Goal: Find specific page/section: Find specific page/section

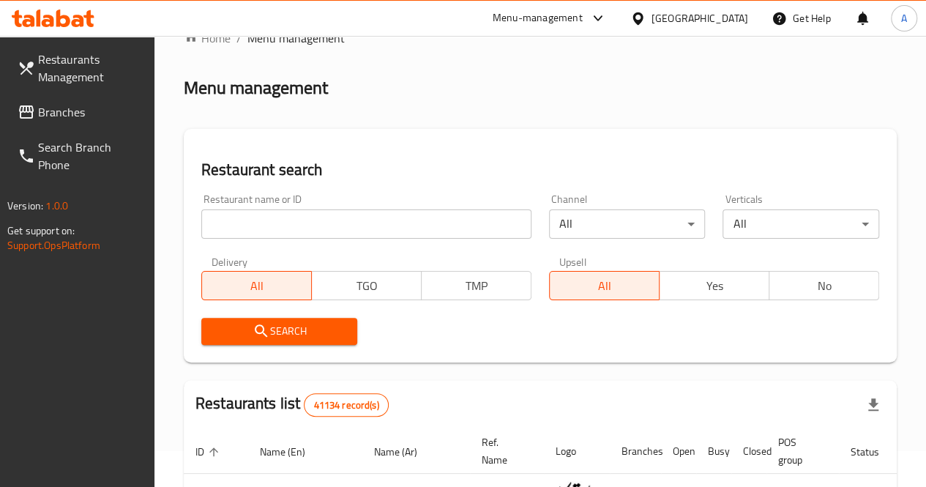
scroll to position [34, 0]
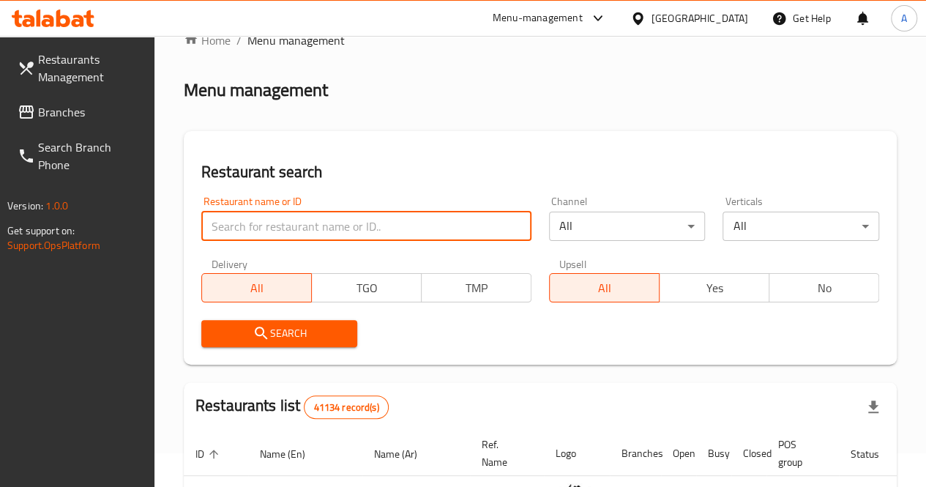
click at [343, 216] on input "search" at bounding box center [366, 226] width 330 height 29
type input "buffalo burger"
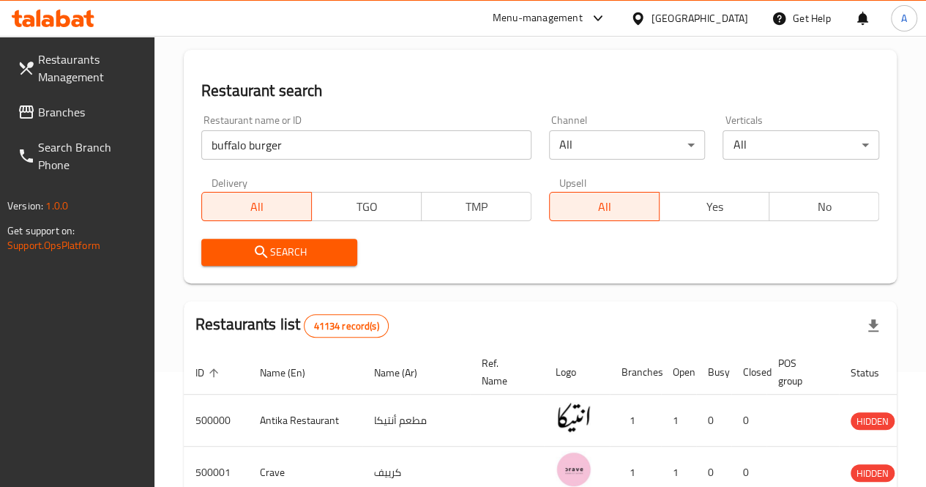
scroll to position [116, 0]
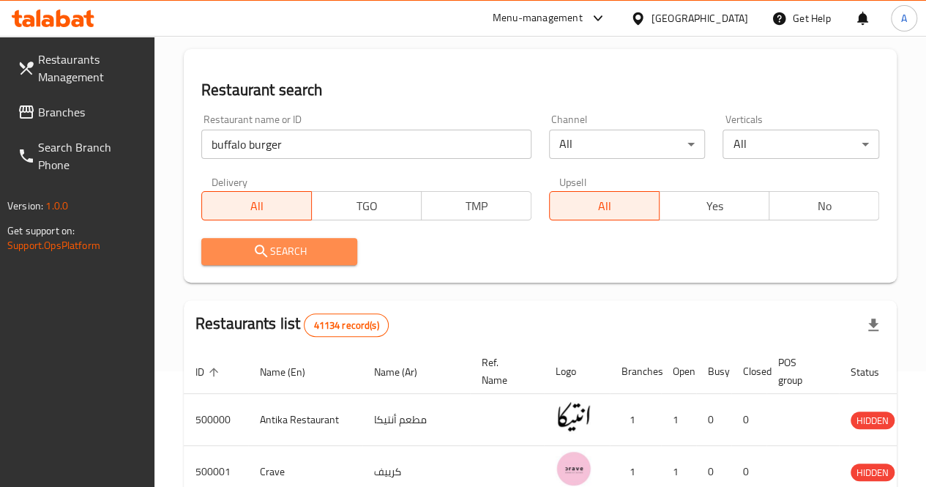
click at [284, 242] on span "Search" at bounding box center [279, 251] width 133 height 18
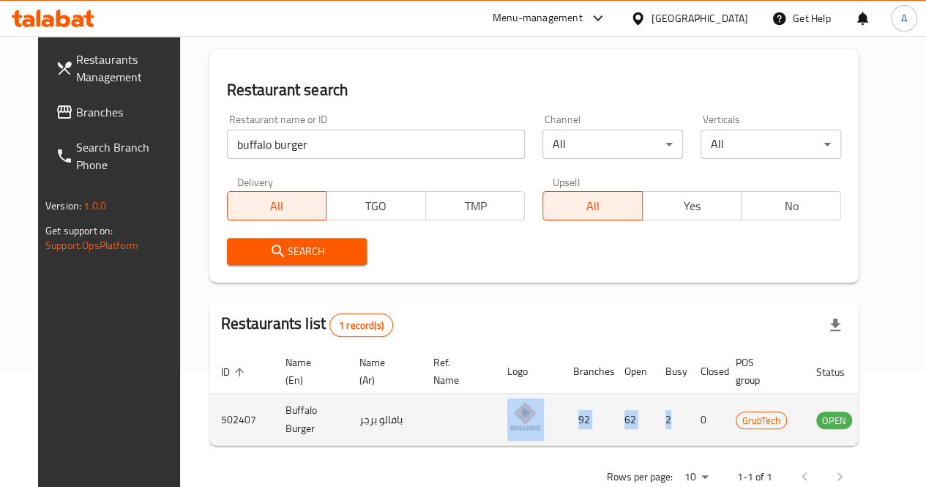
drag, startPoint x: 407, startPoint y: 440, endPoint x: 654, endPoint y: 424, distance: 247.9
click at [654, 424] on tr "502407 Buffalo Burger بافالو برجر 92 62 2 0 GrubTech OPEN" at bounding box center [570, 420] width 722 height 52
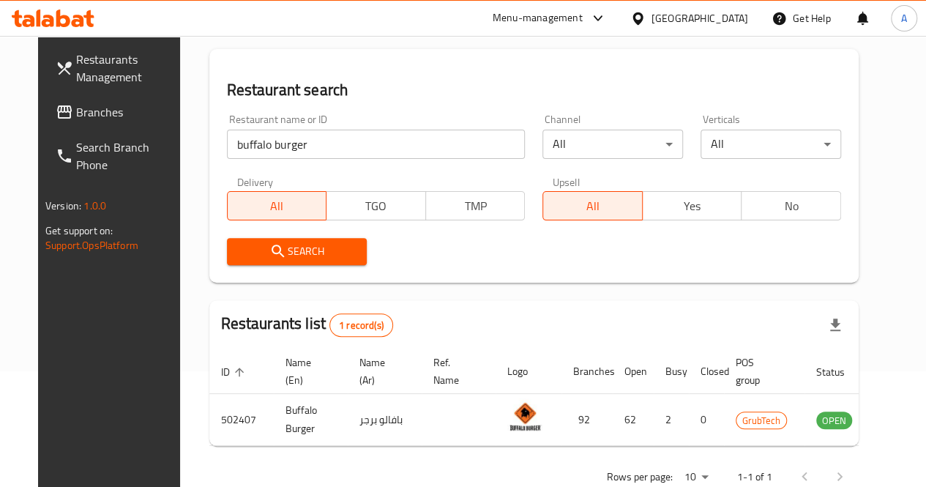
click at [613, 358] on th "Open" at bounding box center [633, 371] width 41 height 45
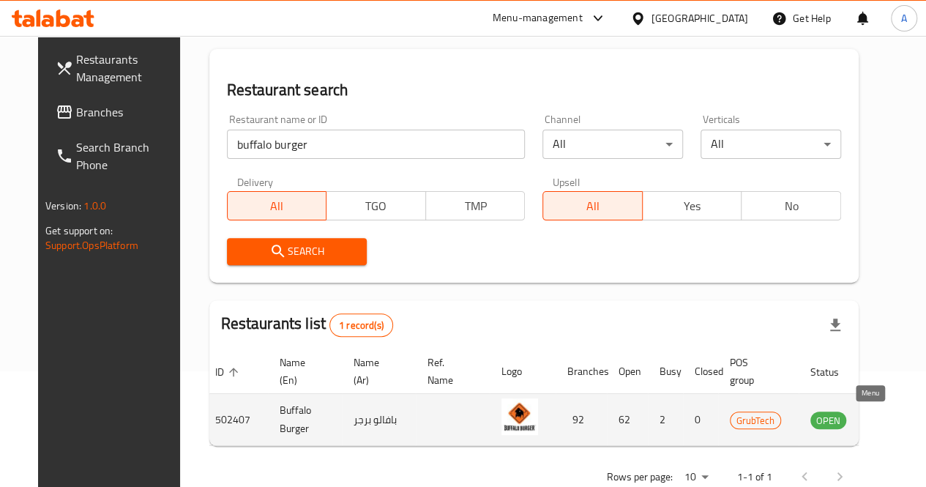
click at [888, 418] on icon "enhanced table" at bounding box center [896, 420] width 16 height 12
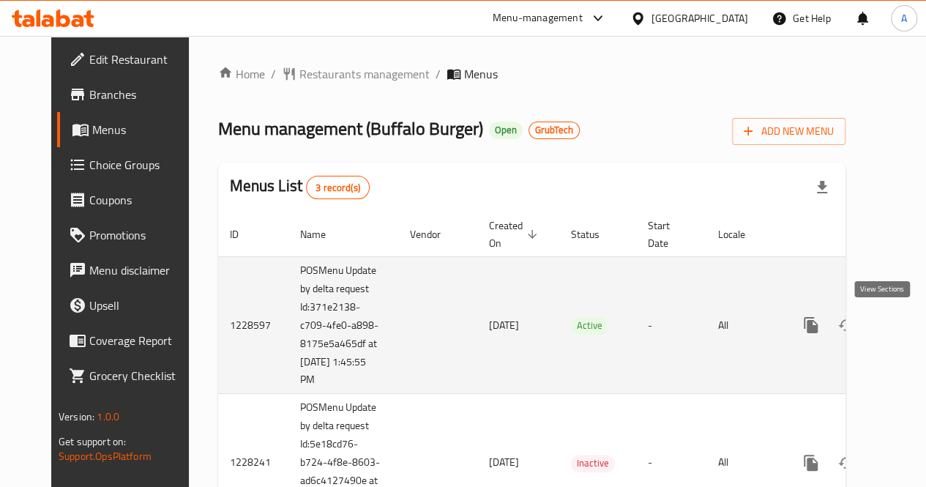
click at [908, 324] on icon "enhanced table" at bounding box center [917, 325] width 18 height 18
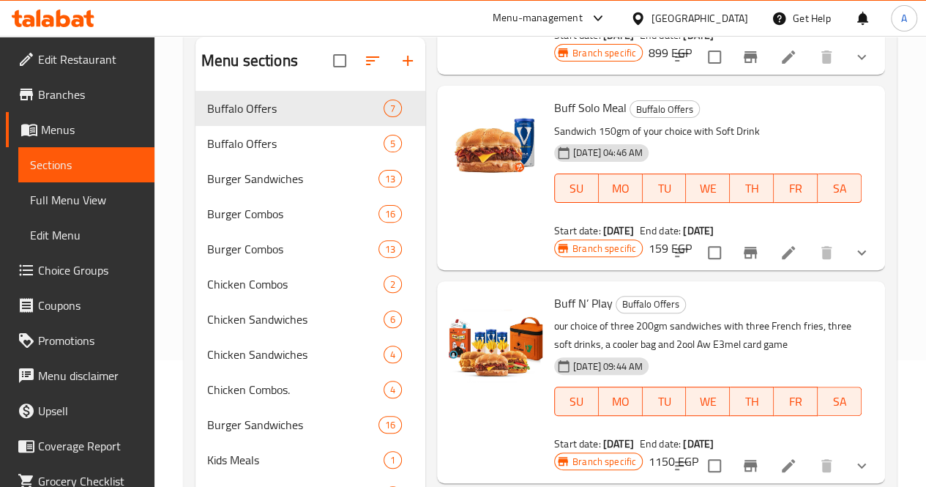
scroll to position [131, 0]
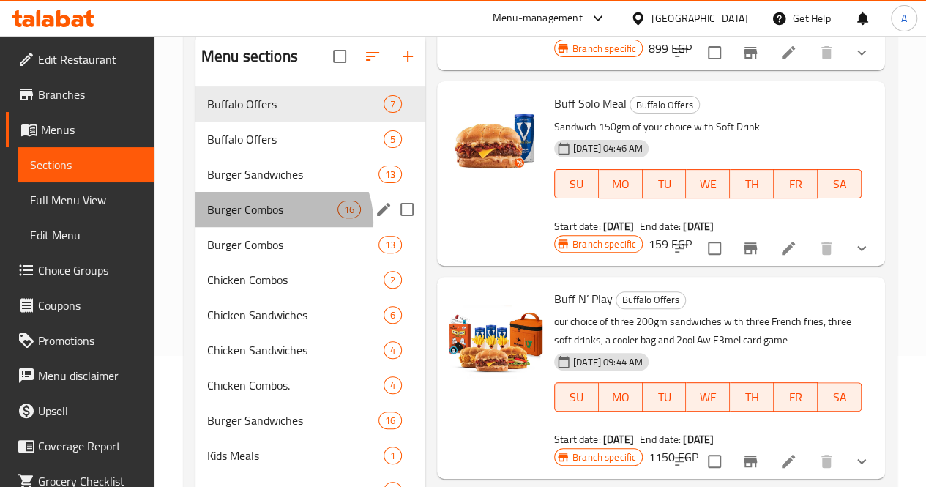
click at [275, 227] on div "Burger Combos 16" at bounding box center [310, 209] width 230 height 35
